Goal: Task Accomplishment & Management: Manage account settings

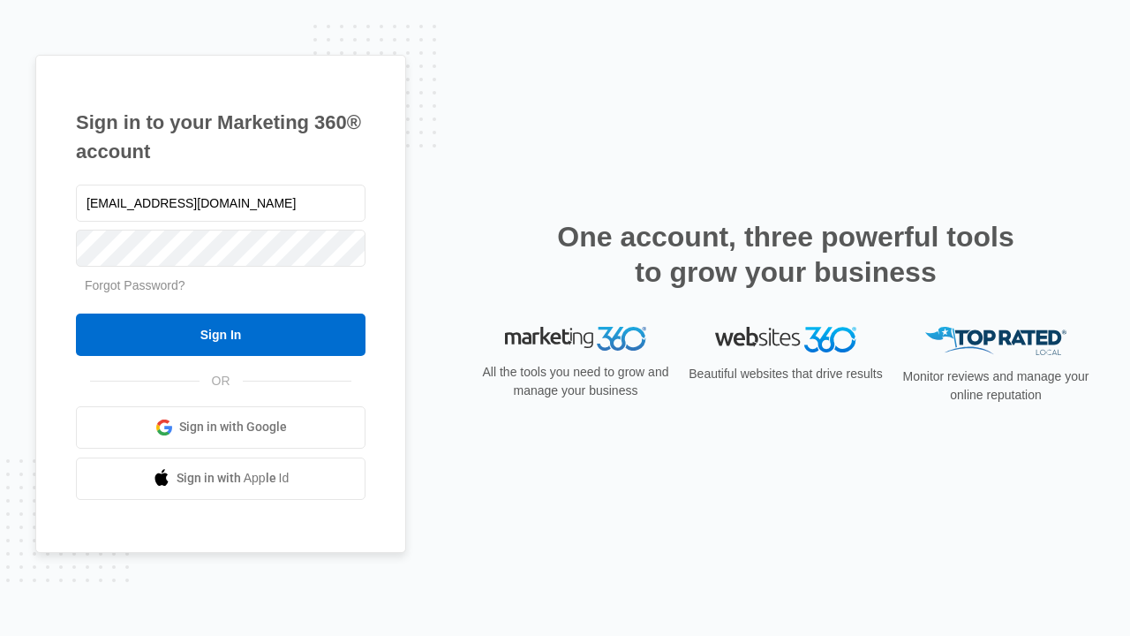
type input "[EMAIL_ADDRESS][DOMAIN_NAME]"
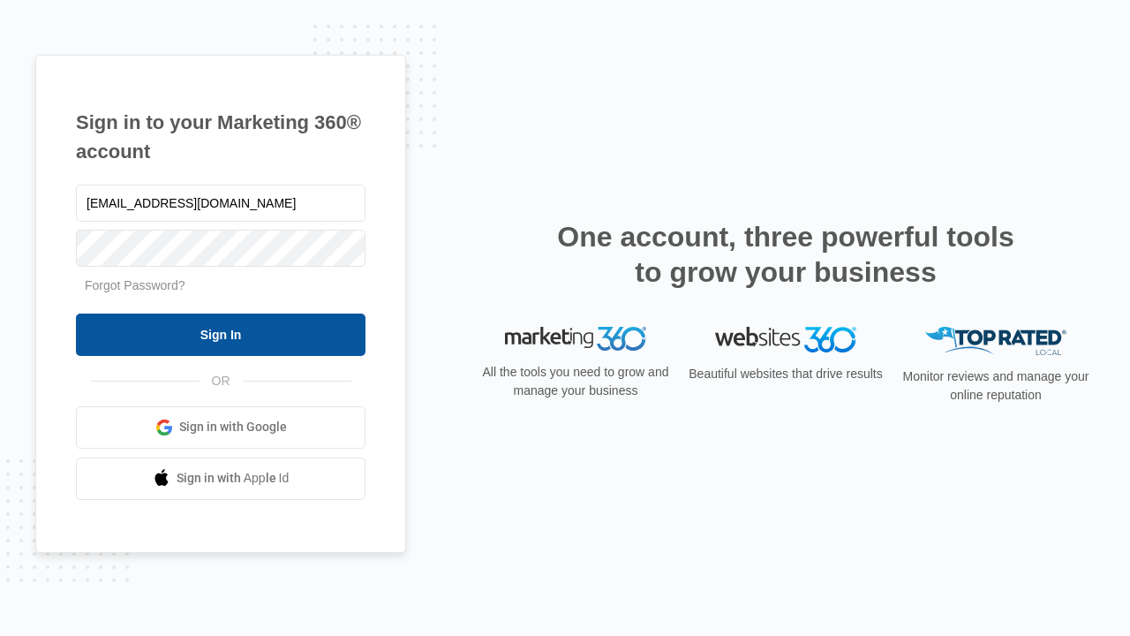
click at [221, 334] on input "Sign In" at bounding box center [221, 334] width 290 height 42
